Goal: Navigation & Orientation: Find specific page/section

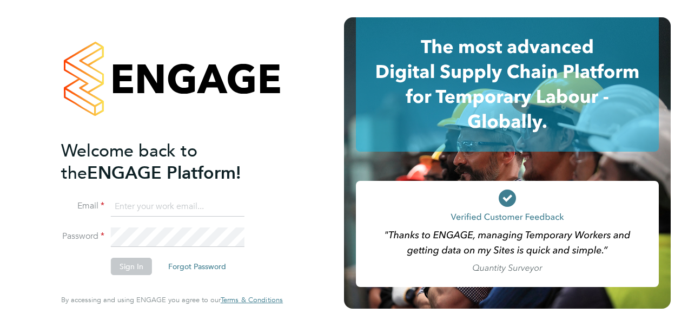
click at [124, 202] on input at bounding box center [178, 206] width 134 height 19
type input "[PERSON_NAME][EMAIL_ADDRESS][PERSON_NAME][DOMAIN_NAME]"
click at [132, 271] on button "Sign In" at bounding box center [131, 266] width 41 height 17
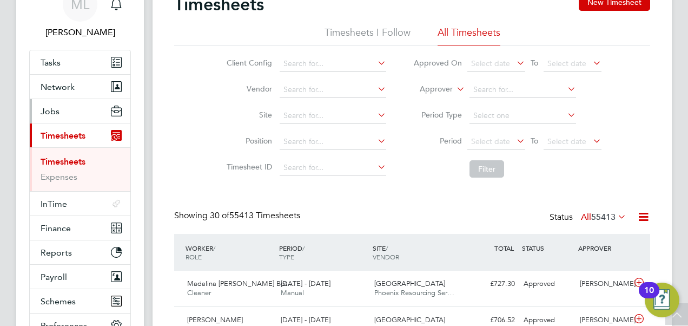
click at [54, 115] on span "Jobs" at bounding box center [50, 111] width 19 height 10
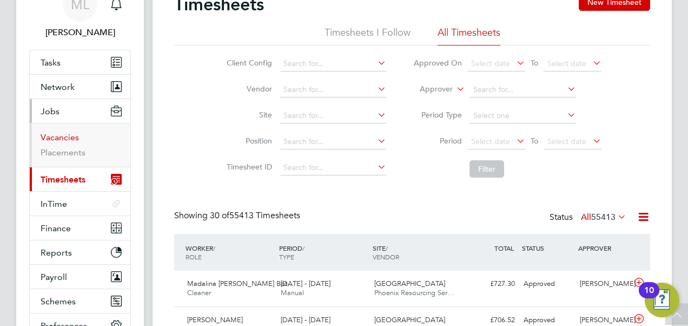
click at [68, 140] on link "Vacancies" at bounding box center [60, 137] width 38 height 10
